Goal: Navigation & Orientation: Find specific page/section

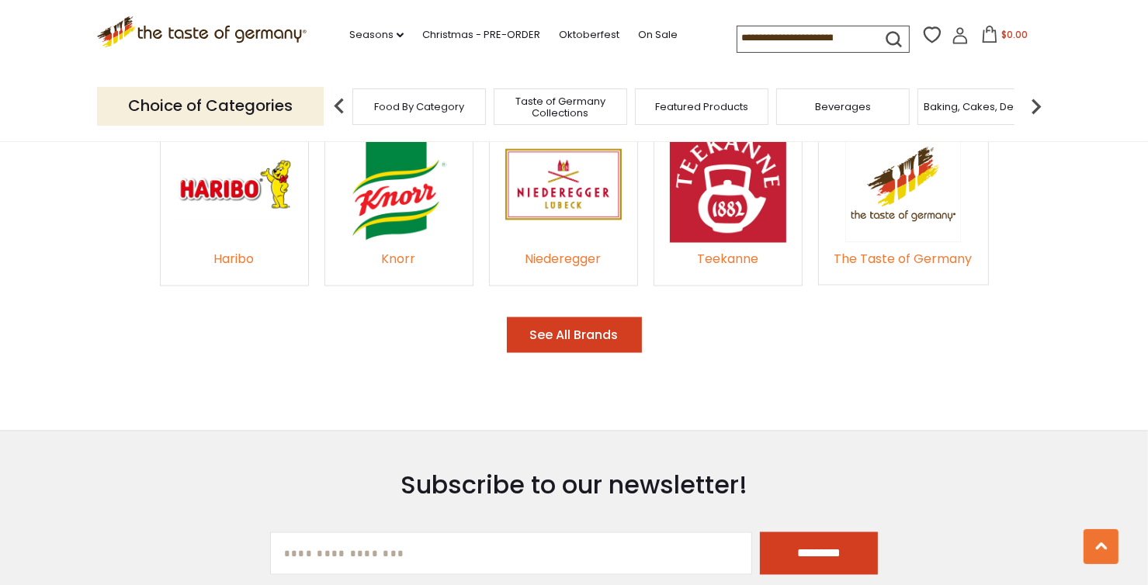
scroll to position [2457, 0]
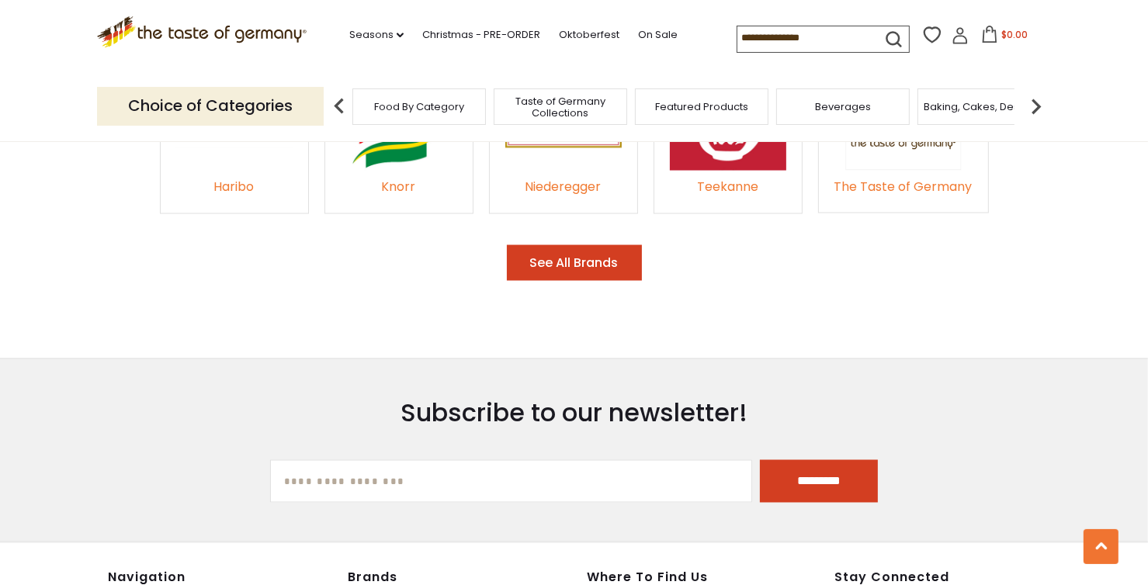
click at [598, 245] on button "See All Brands" at bounding box center [574, 263] width 135 height 36
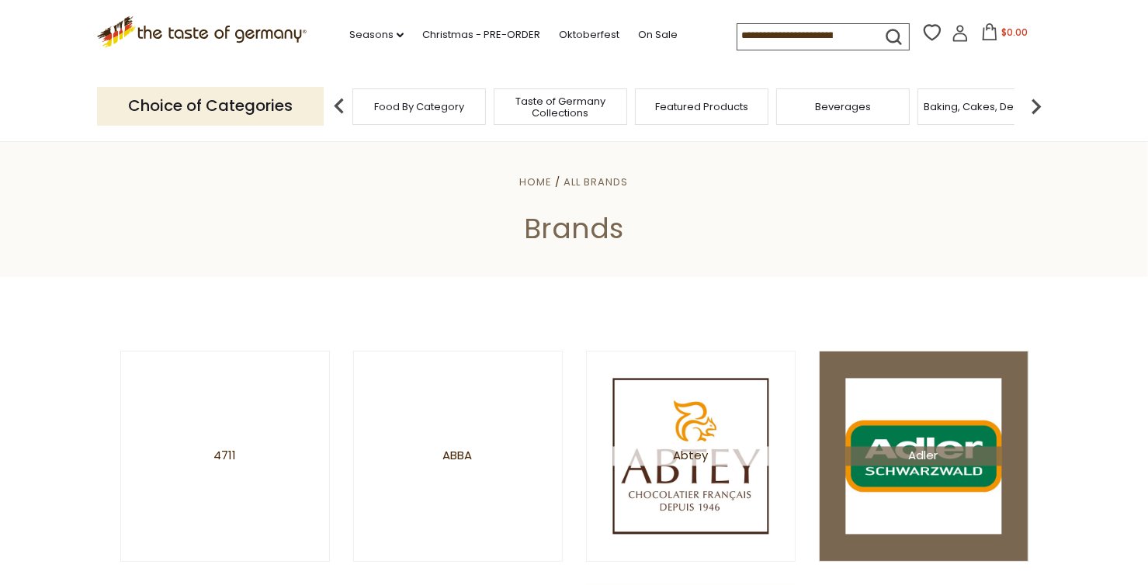
click at [927, 456] on span "Adler" at bounding box center [923, 455] width 156 height 19
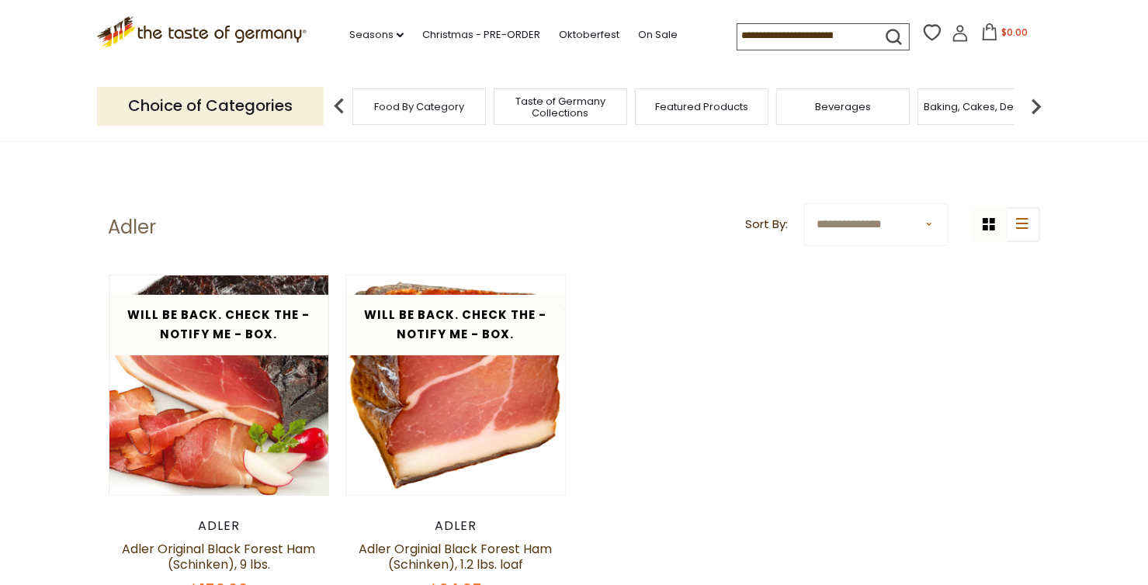
click at [441, 113] on div "Food By Category" at bounding box center [418, 106] width 133 height 36
click at [290, 106] on p "Choice of Categories" at bounding box center [210, 106] width 227 height 38
click at [340, 105] on img at bounding box center [339, 106] width 31 height 31
click at [515, 35] on link "Christmas - PRE-ORDER" at bounding box center [481, 34] width 118 height 17
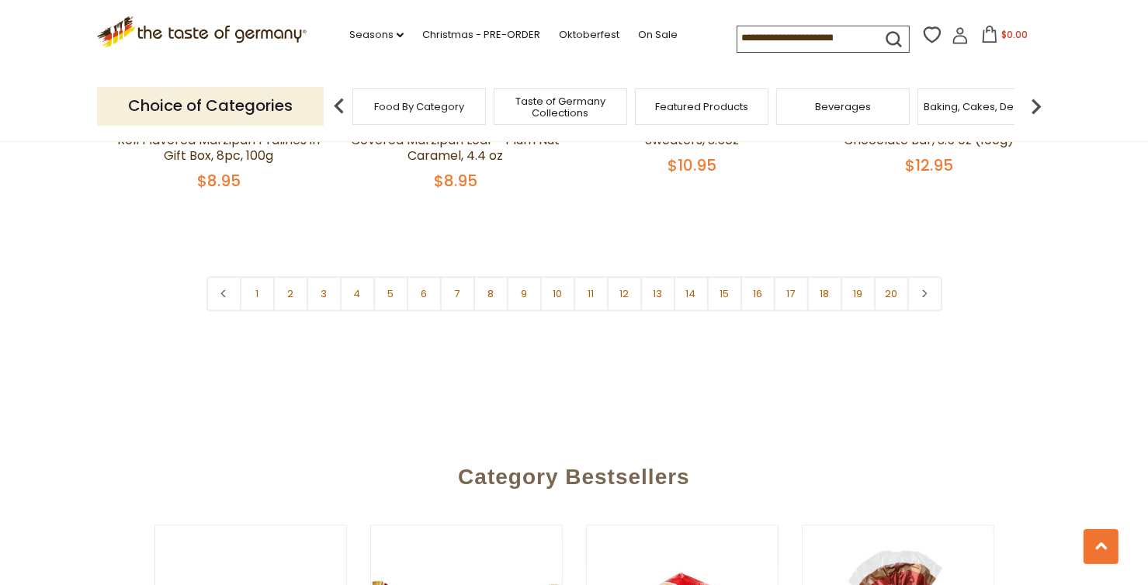
scroll to position [3881, 0]
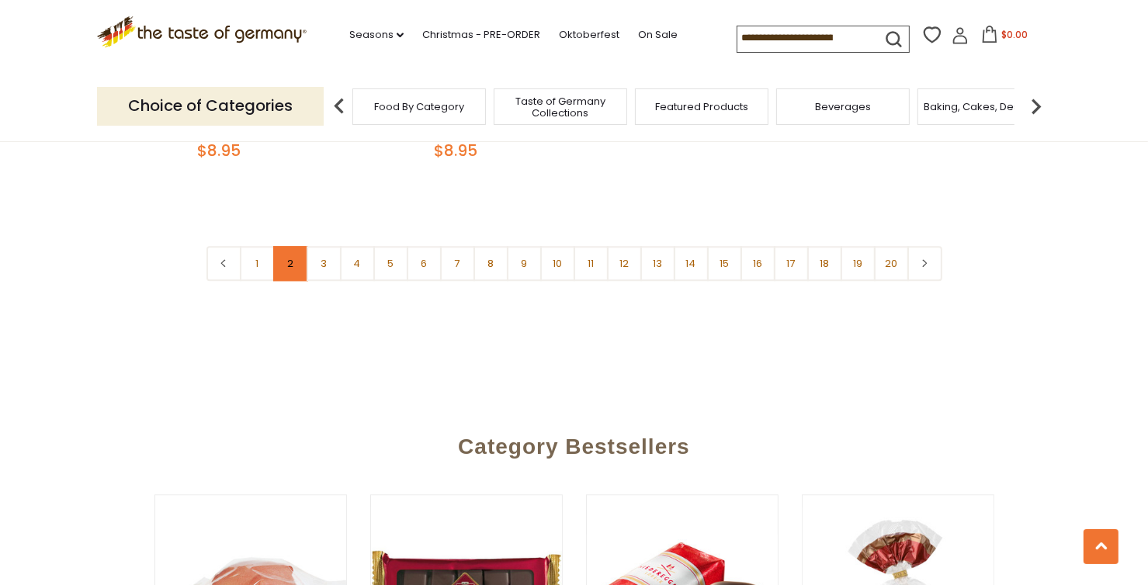
click at [289, 246] on link "2" at bounding box center [290, 263] width 35 height 35
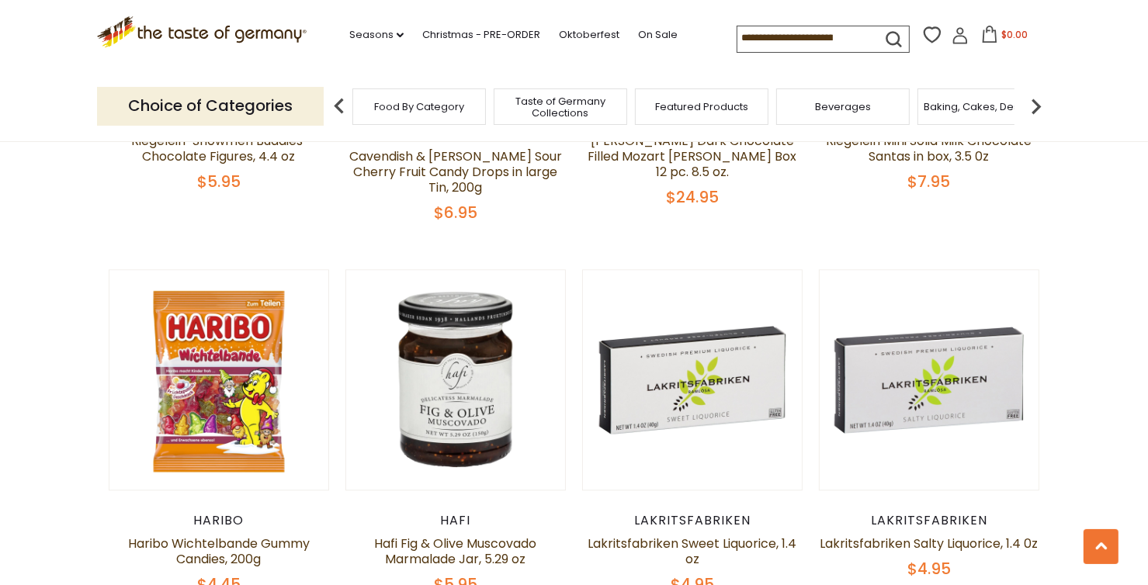
scroll to position [3504, 0]
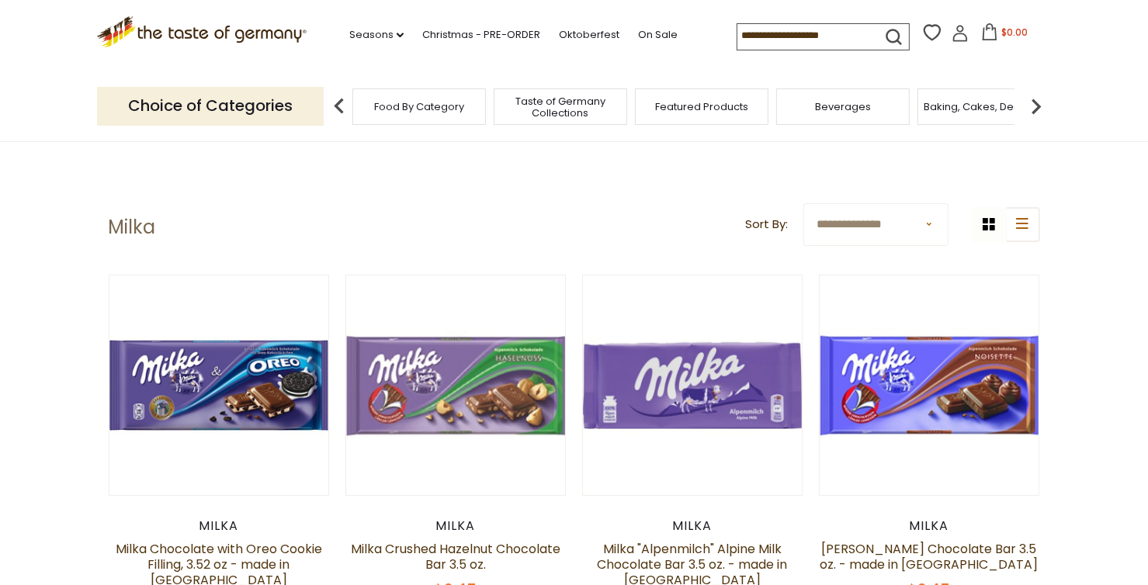
click at [567, 109] on span "Taste of Germany Collections" at bounding box center [560, 106] width 124 height 23
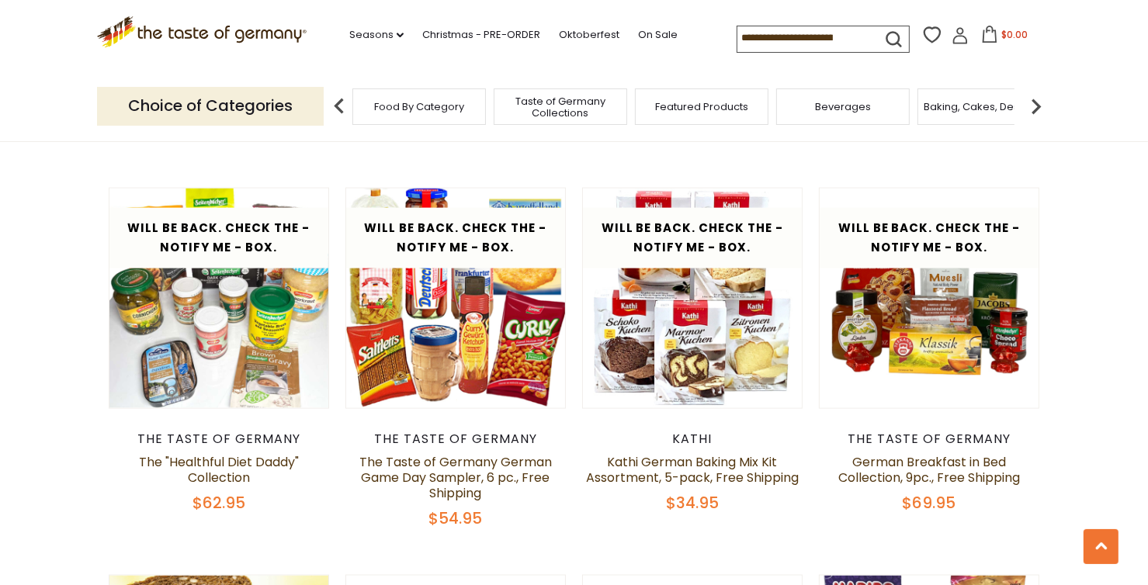
scroll to position [2069, 0]
